Goal: Navigation & Orientation: Understand site structure

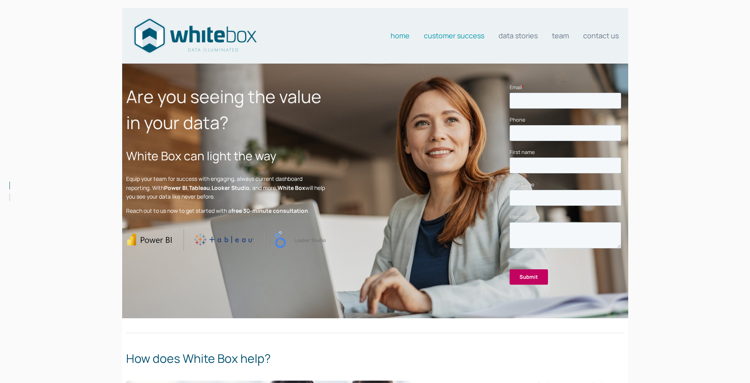
click at [446, 39] on link "Customer Success" at bounding box center [454, 36] width 60 height 16
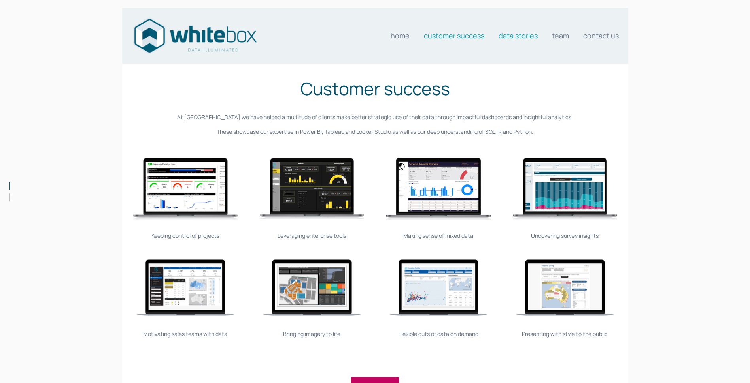
click at [509, 37] on link "Data stories" at bounding box center [517, 36] width 39 height 16
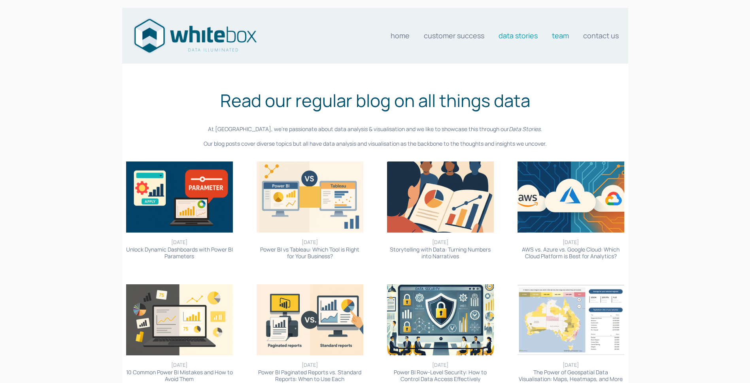
click at [561, 34] on link "Team" at bounding box center [560, 36] width 17 height 16
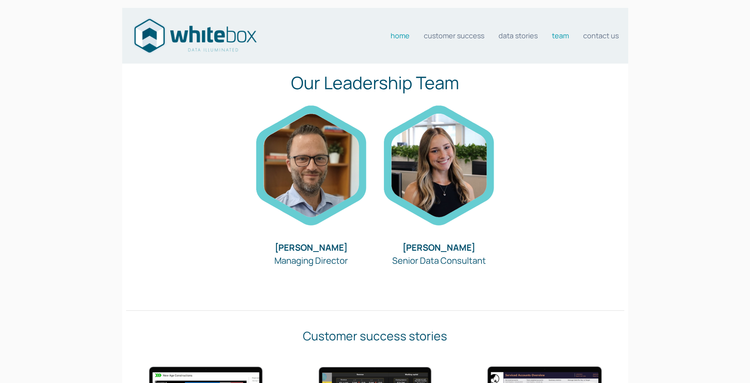
click at [397, 34] on link "Home" at bounding box center [399, 36] width 19 height 16
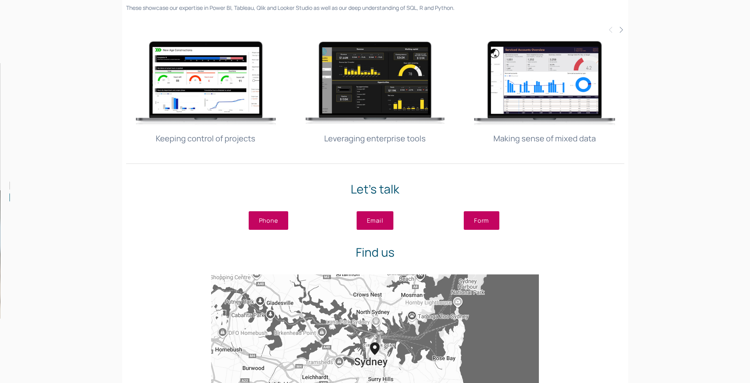
scroll to position [1312, 0]
